Goal: Information Seeking & Learning: Learn about a topic

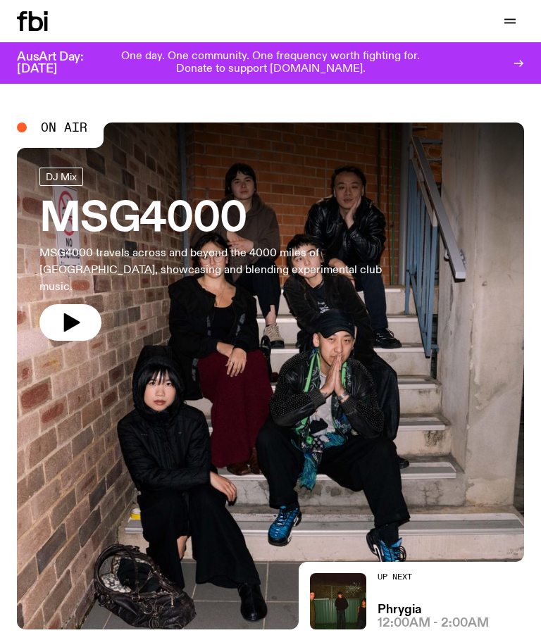
click at [517, 29] on icon "button" at bounding box center [509, 21] width 17 height 17
click at [505, 18] on icon "button" at bounding box center [509, 21] width 17 height 17
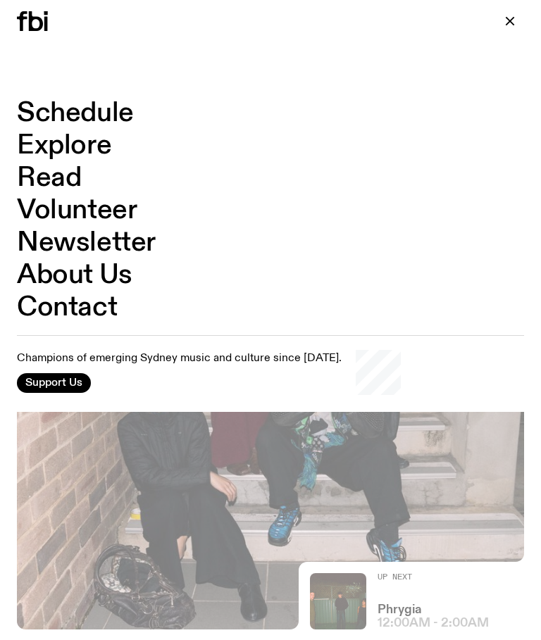
click at [83, 140] on link "Explore" at bounding box center [64, 145] width 94 height 27
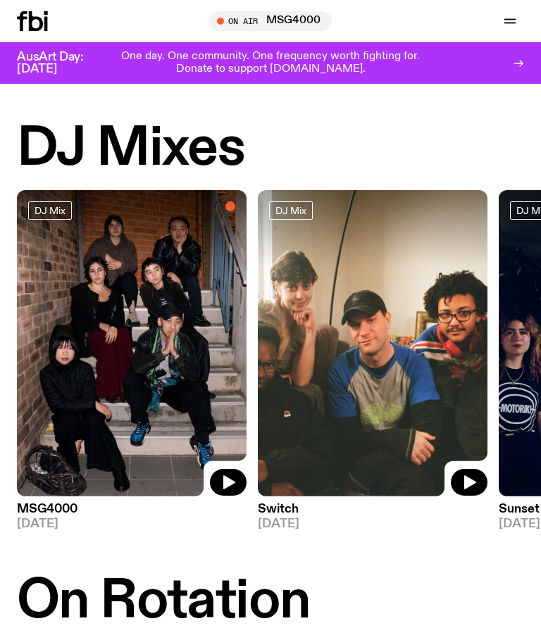
click at [514, 18] on icon "button" at bounding box center [509, 21] width 17 height 17
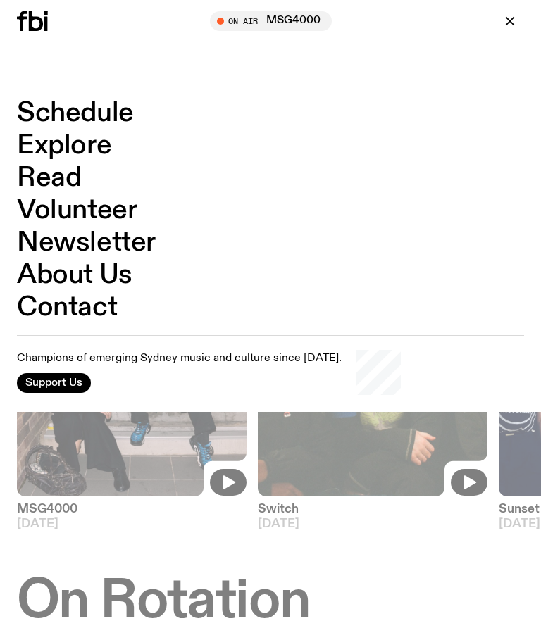
click at [71, 179] on link "Read" at bounding box center [49, 178] width 64 height 27
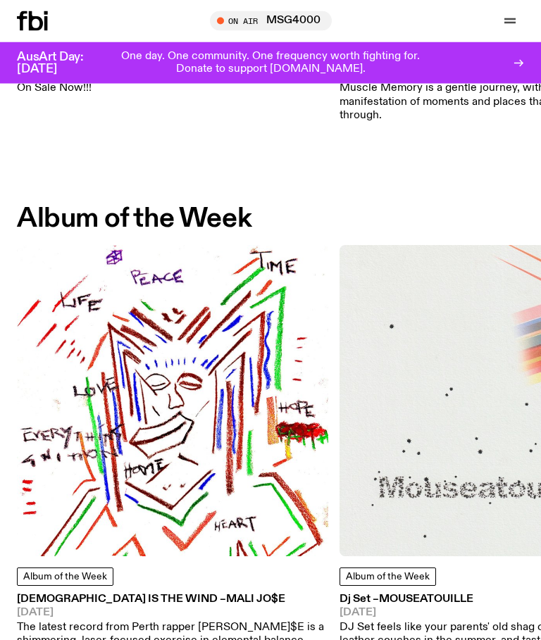
scroll to position [465, 0]
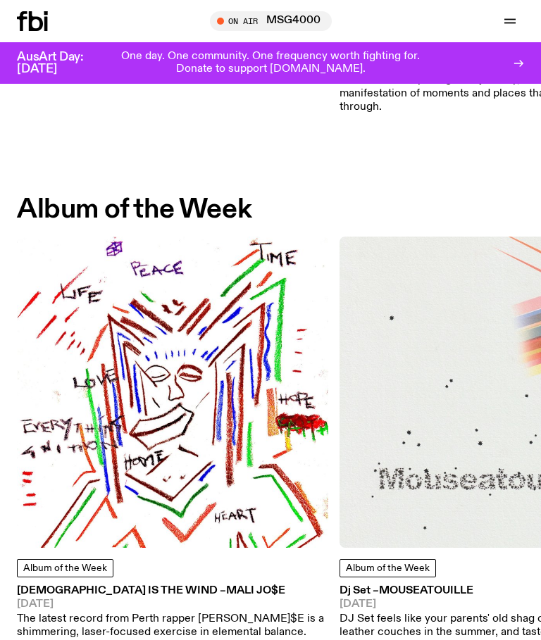
click at [75, 559] on link "Album of the Week" at bounding box center [65, 568] width 96 height 18
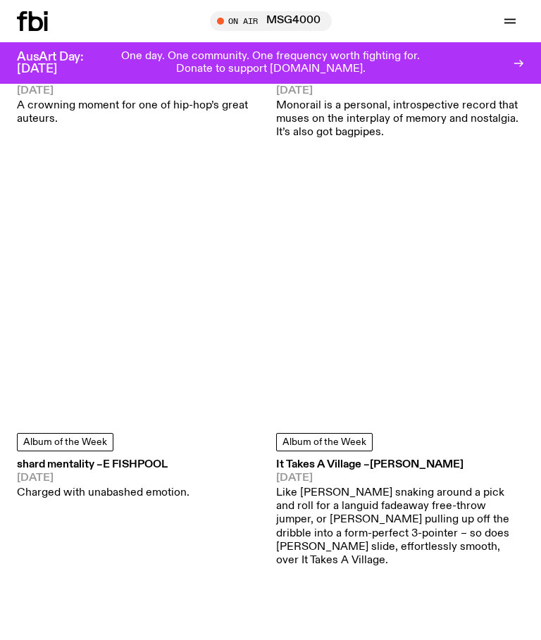
scroll to position [7733, 0]
